Goal: Information Seeking & Learning: Understand process/instructions

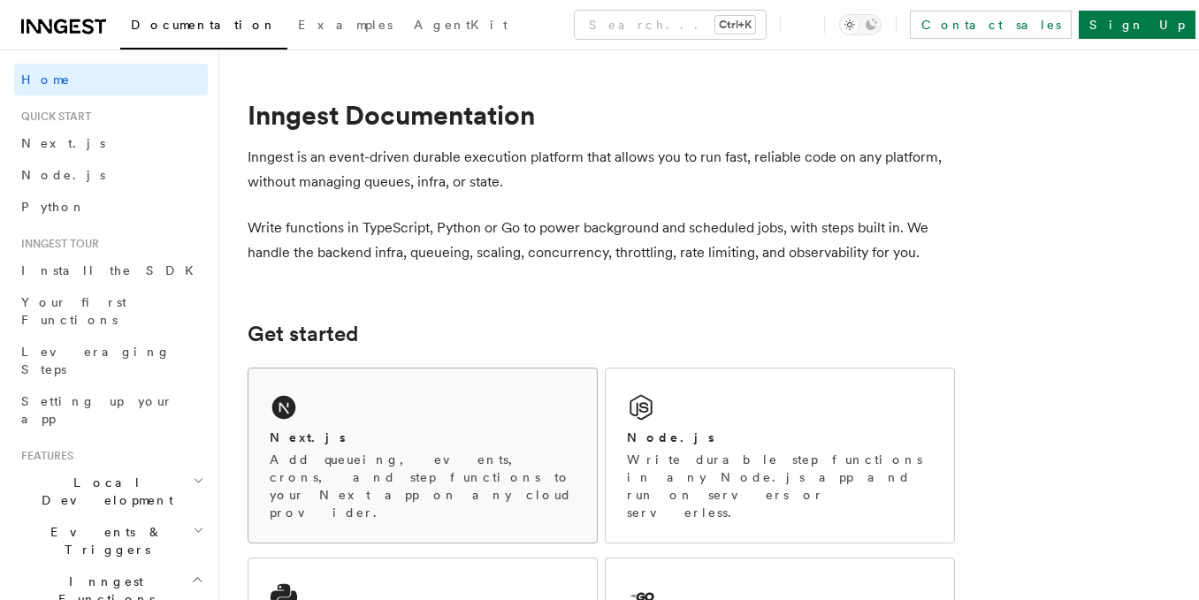
click at [406, 407] on div "Next.js Add queueing, events, crons, and step functions to your Next app on any…" at bounding box center [422, 456] width 348 height 174
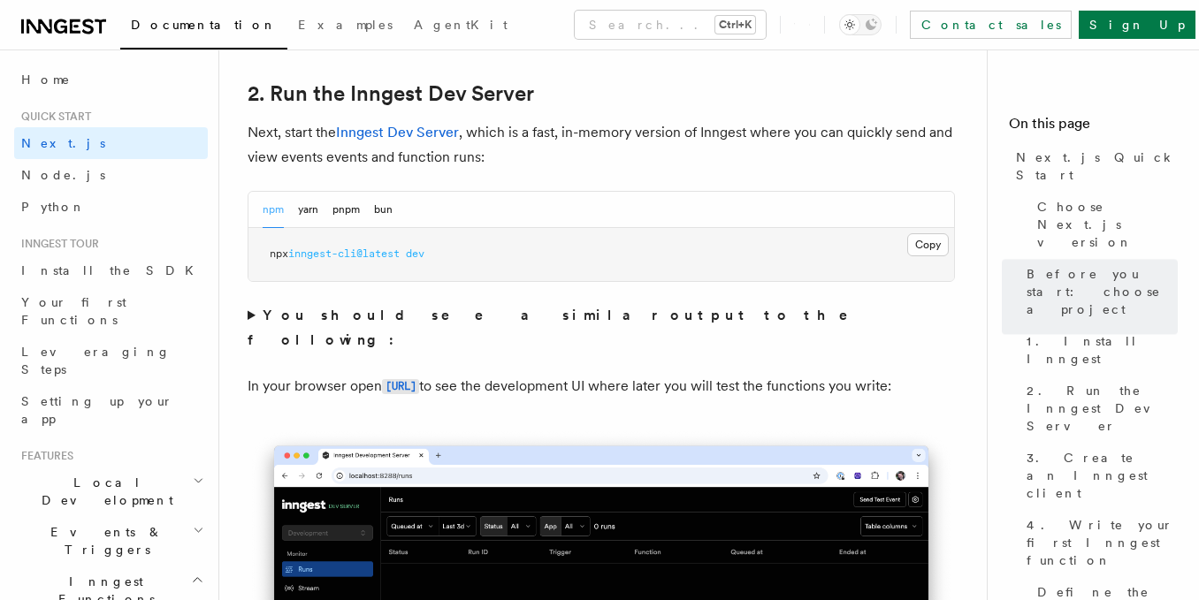
scroll to position [1238, 0]
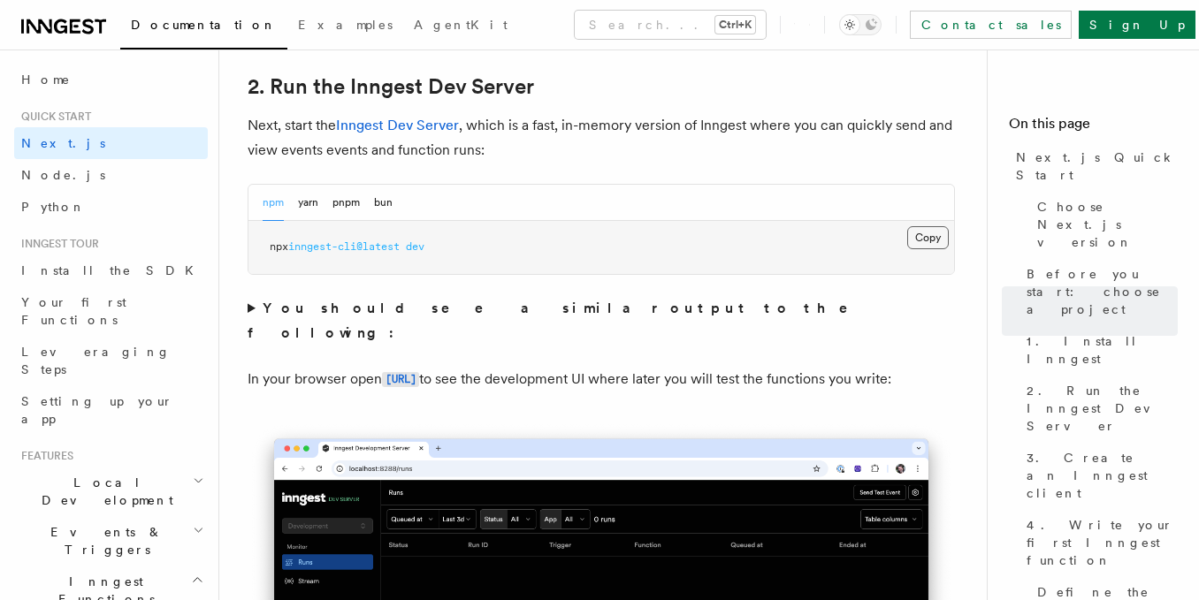
click at [938, 243] on button "Copy Copied" at bounding box center [928, 237] width 42 height 23
click at [419, 372] on code "[URL]" at bounding box center [400, 379] width 37 height 15
